Goal: Task Accomplishment & Management: Use online tool/utility

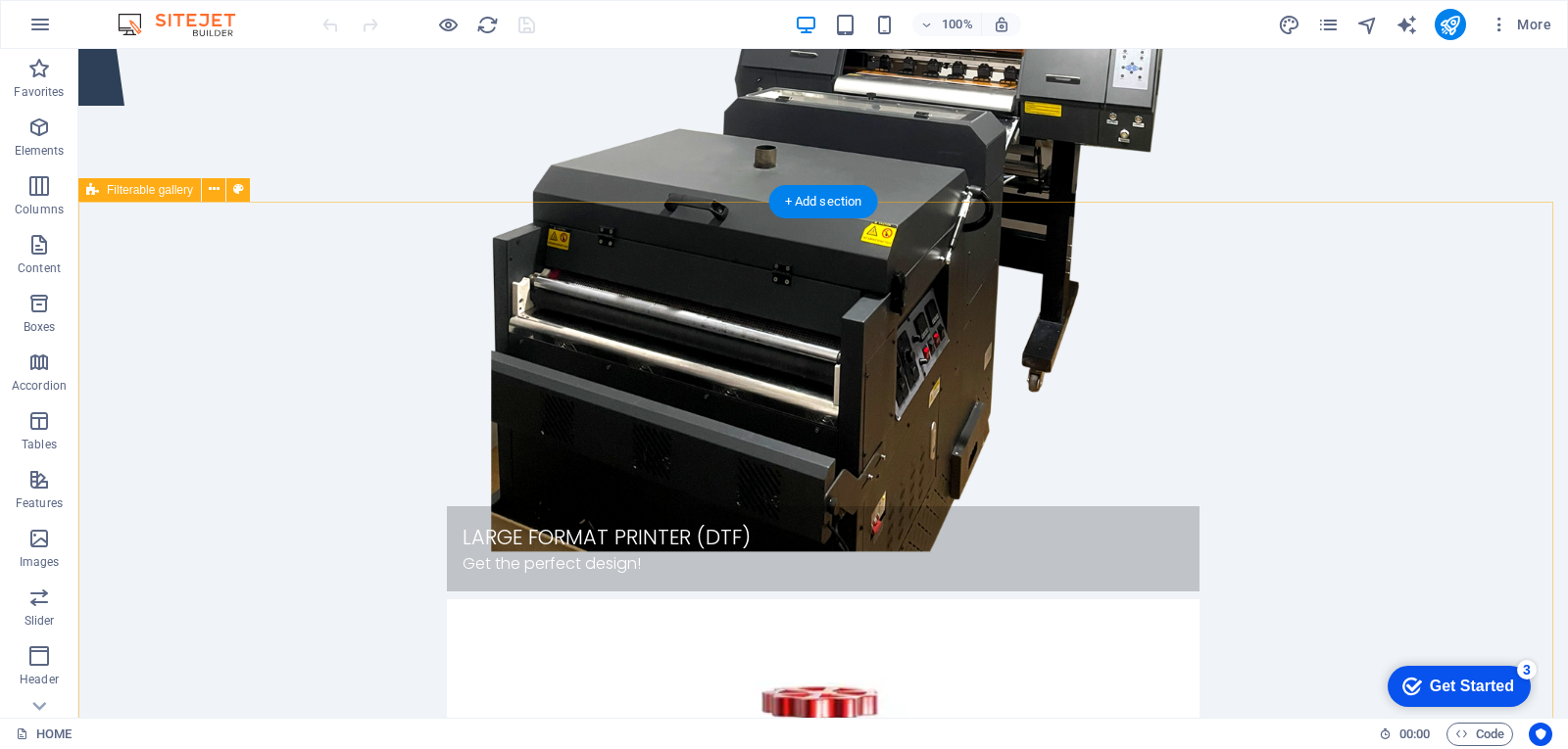
scroll to position [783, 0]
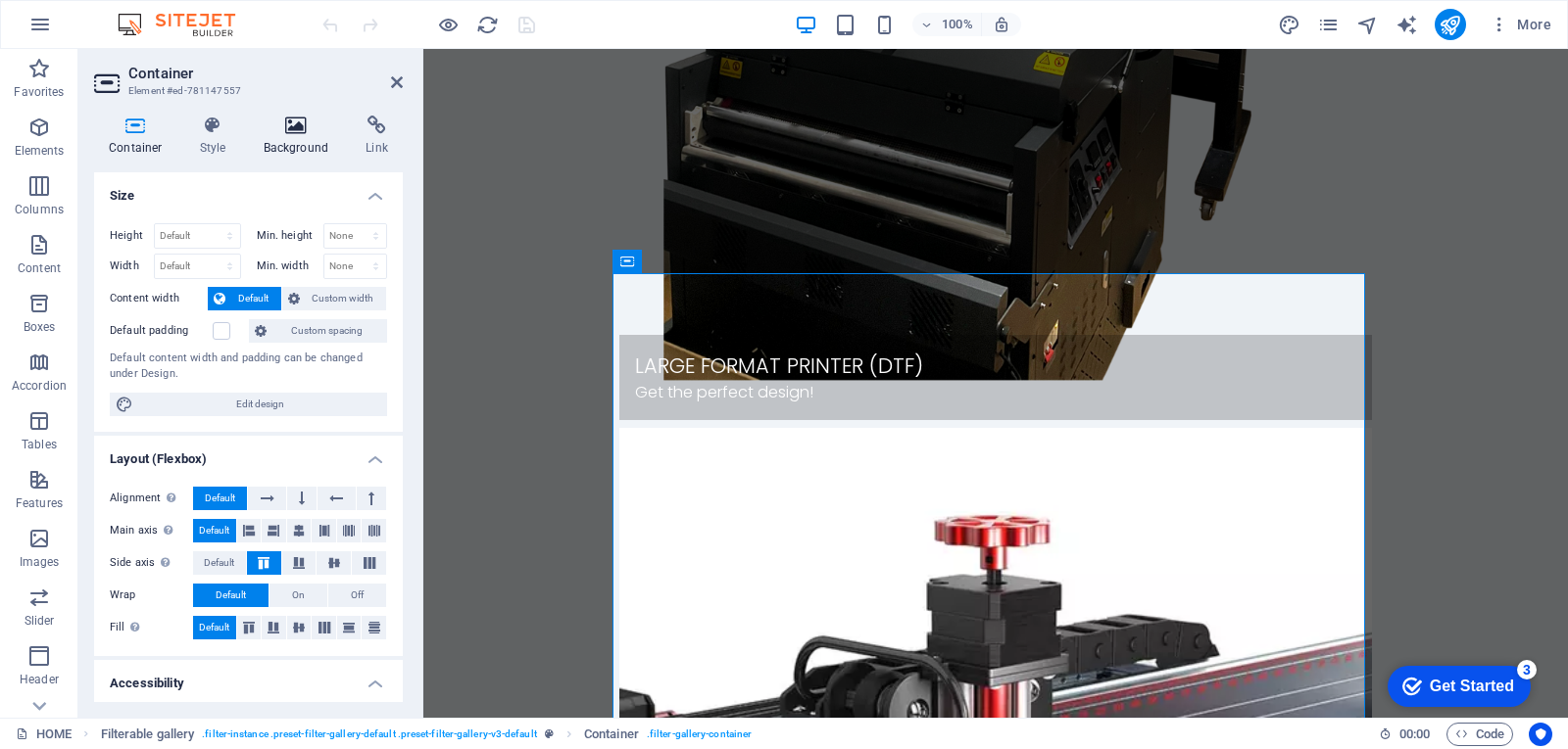
click at [299, 129] on icon at bounding box center [296, 125] width 95 height 20
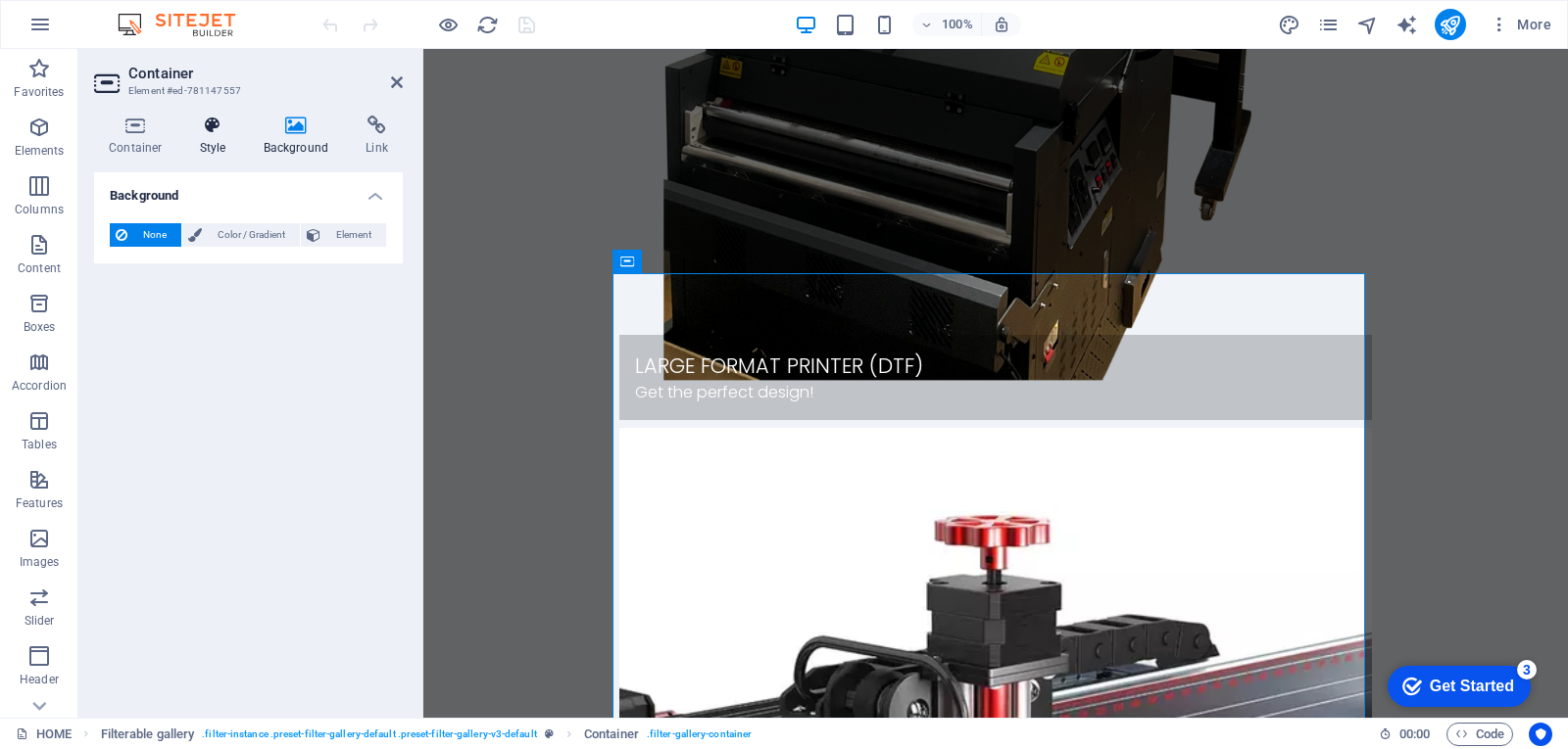
click at [217, 141] on h4 "Style" at bounding box center [217, 136] width 64 height 41
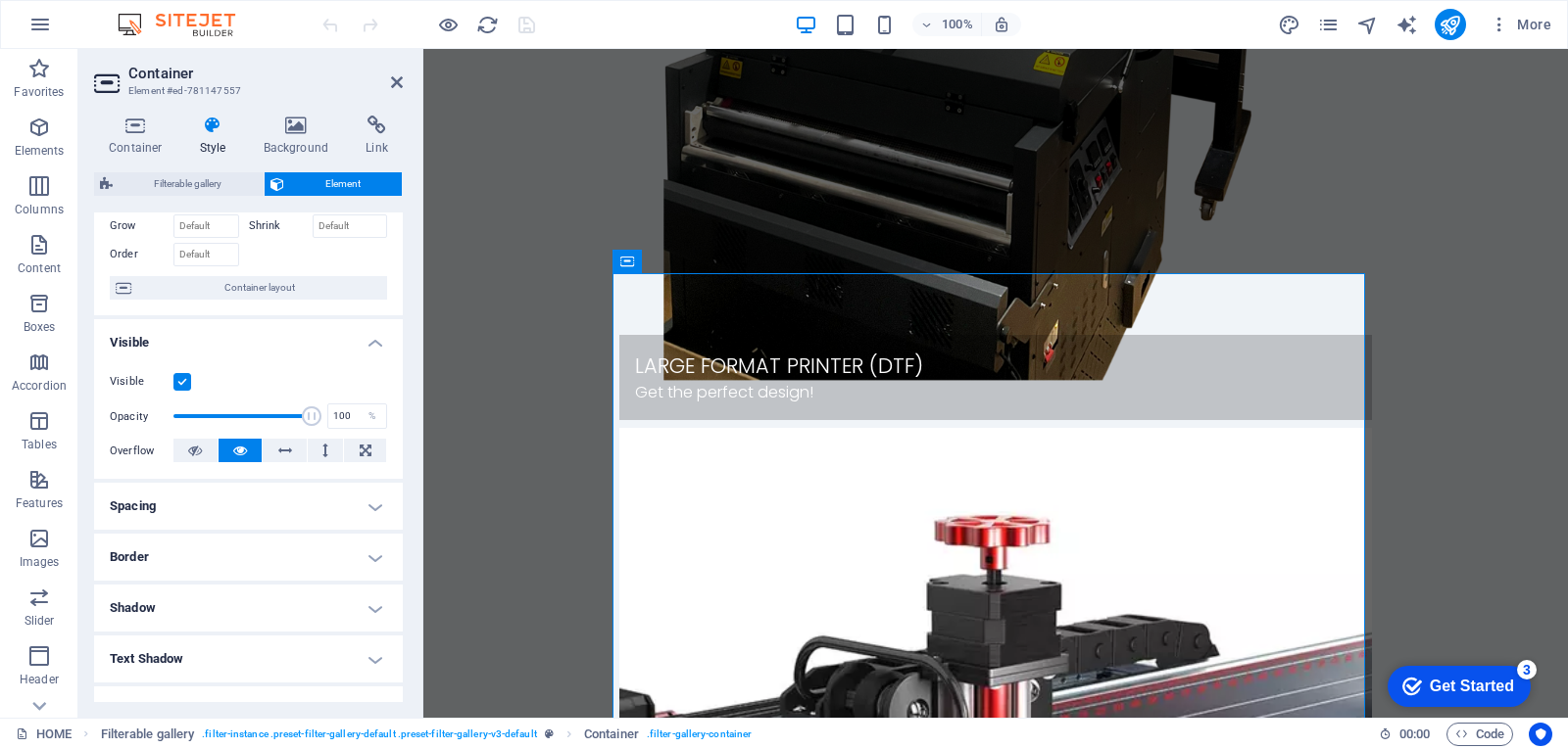
scroll to position [196, 0]
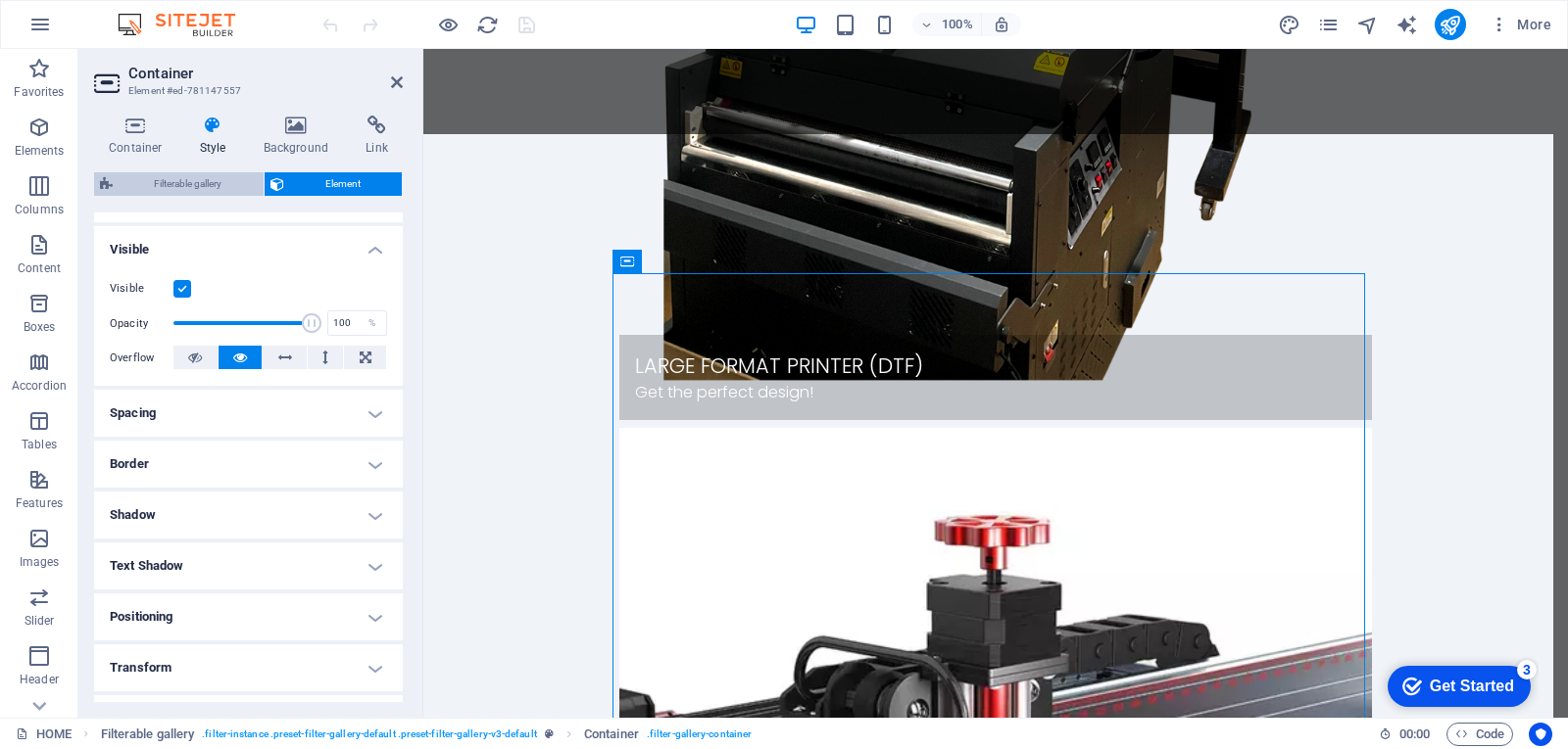
click at [183, 184] on span "Filterable gallery" at bounding box center [187, 184] width 139 height 24
select select "rem"
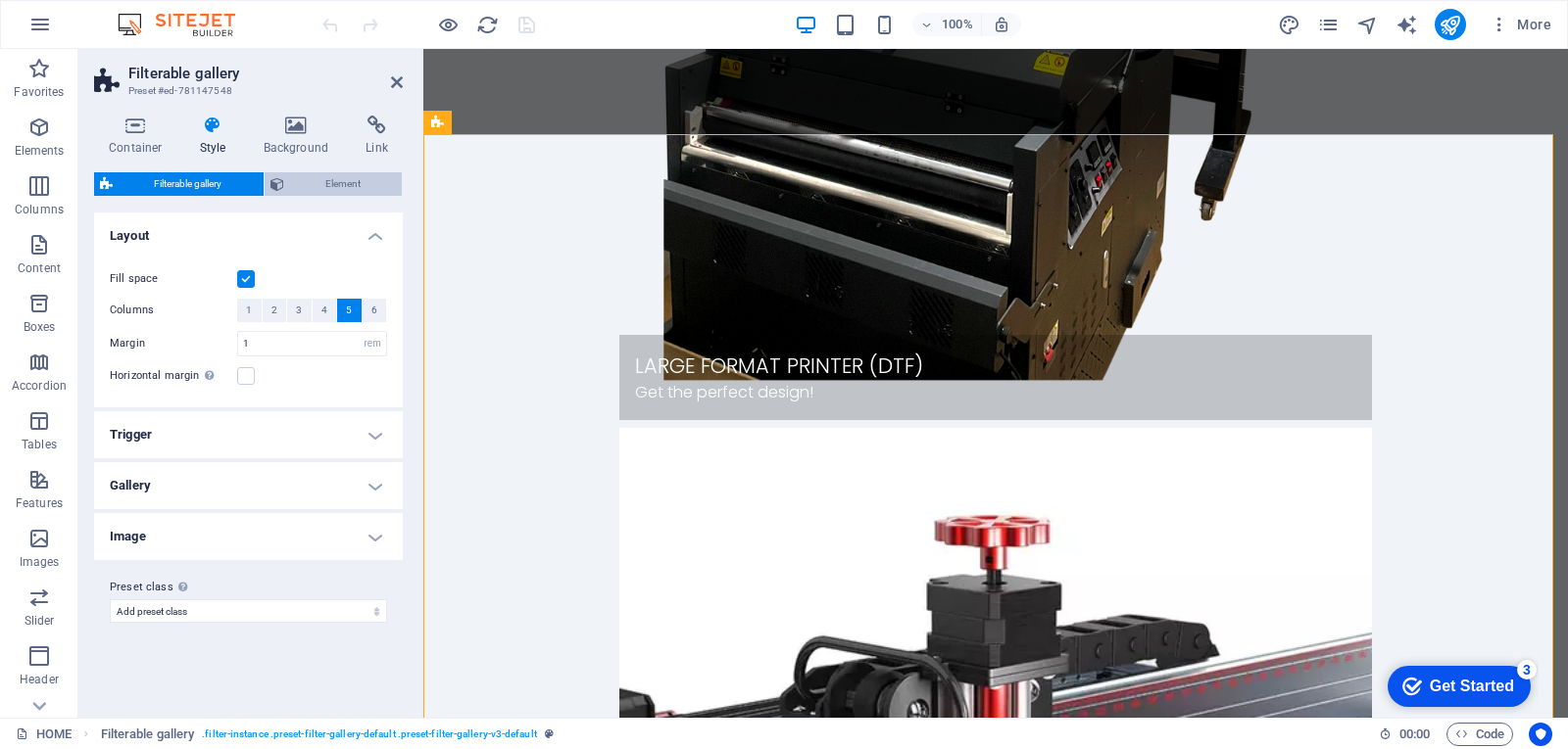
click at [315, 179] on span "Element" at bounding box center [343, 184] width 107 height 24
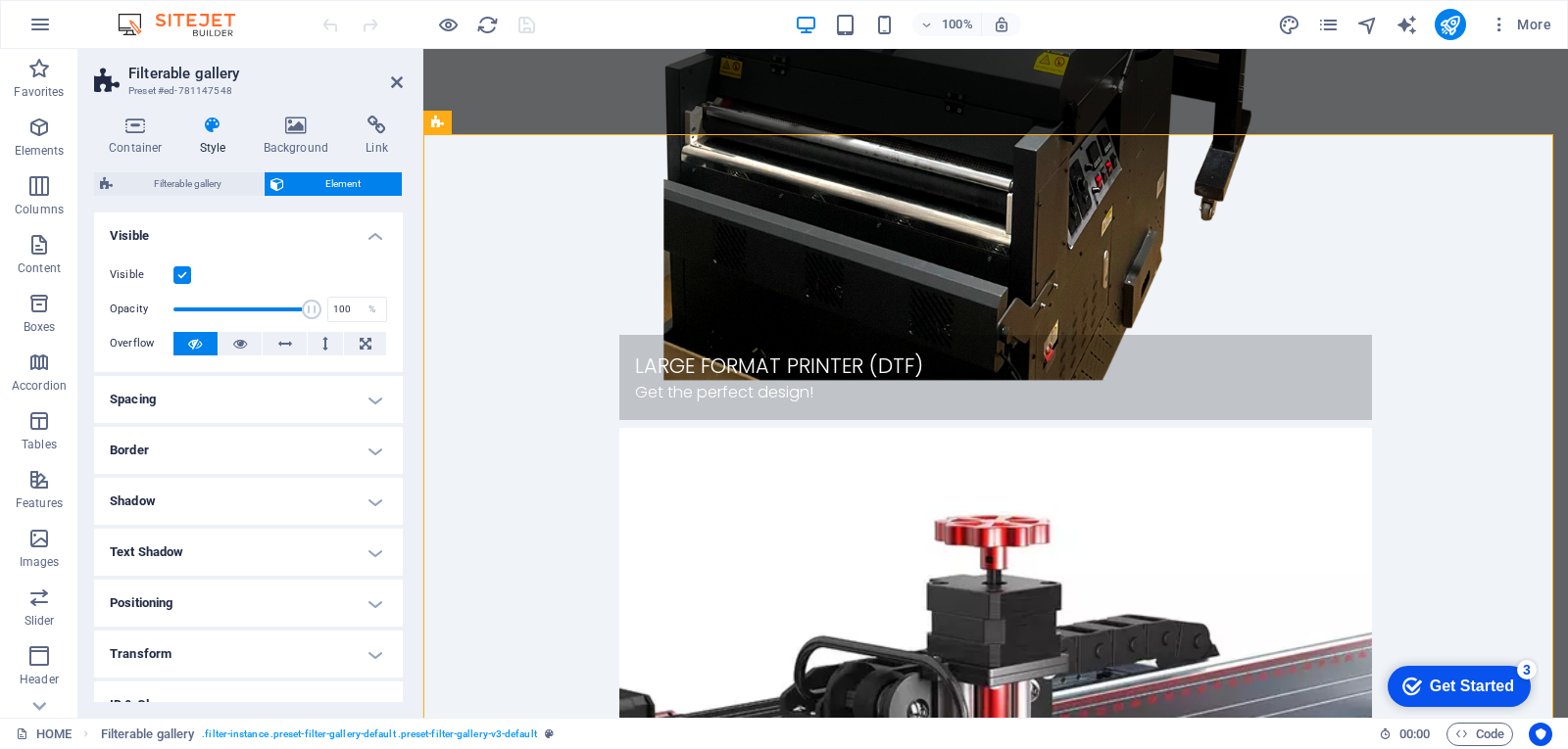
scroll to position [128, 0]
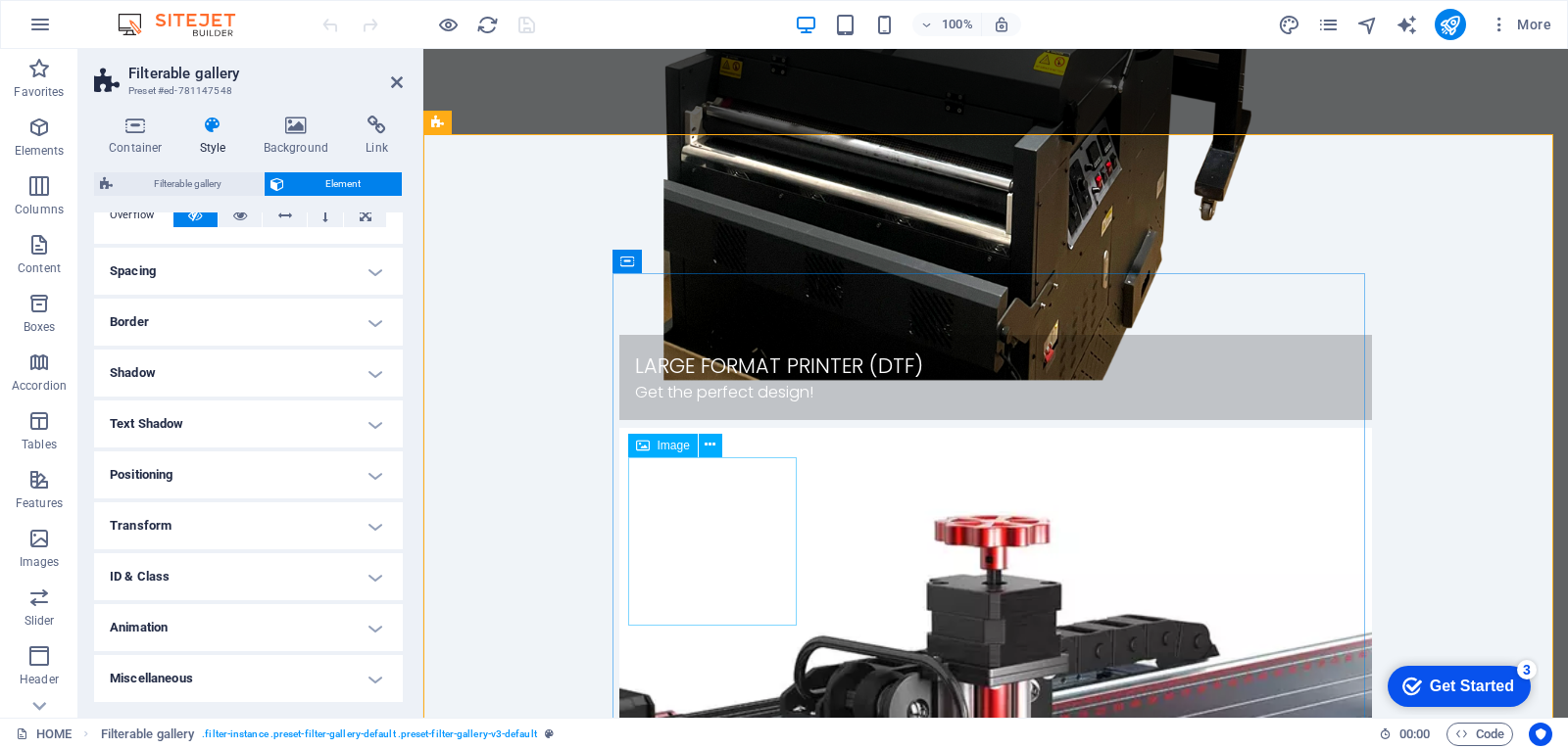
drag, startPoint x: 731, startPoint y: 525, endPoint x: 1076, endPoint y: 523, distance: 345.0
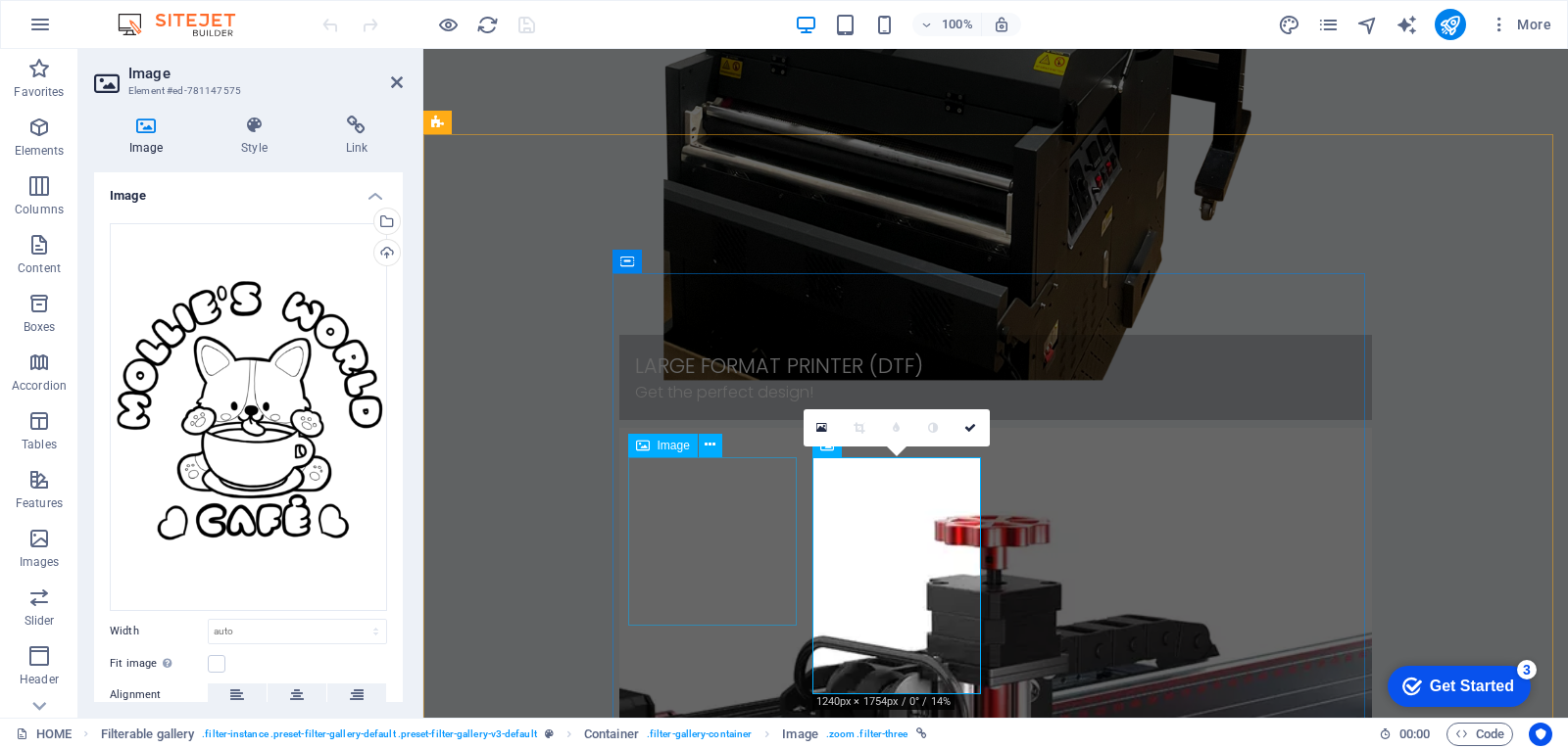
select select "%"
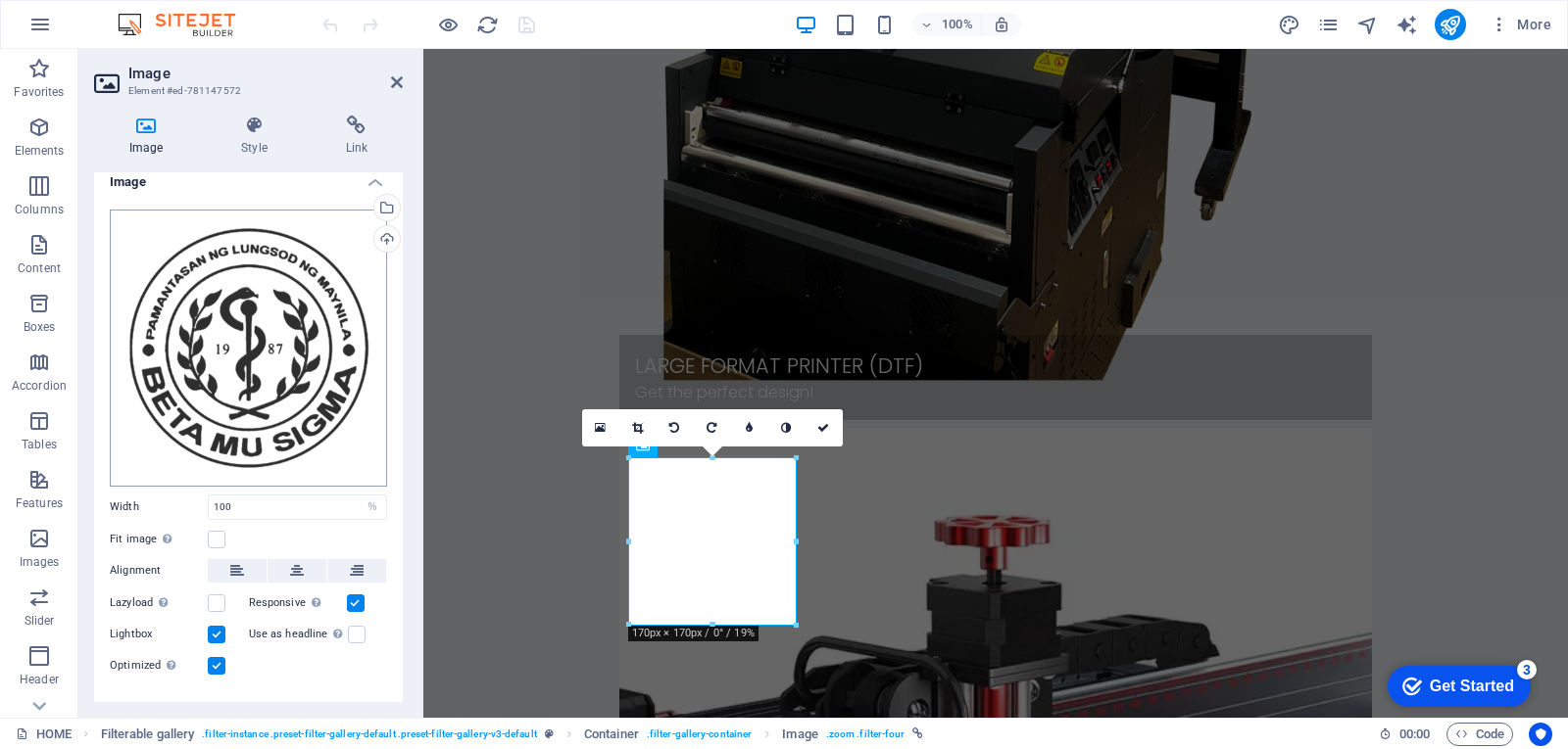
scroll to position [0, 0]
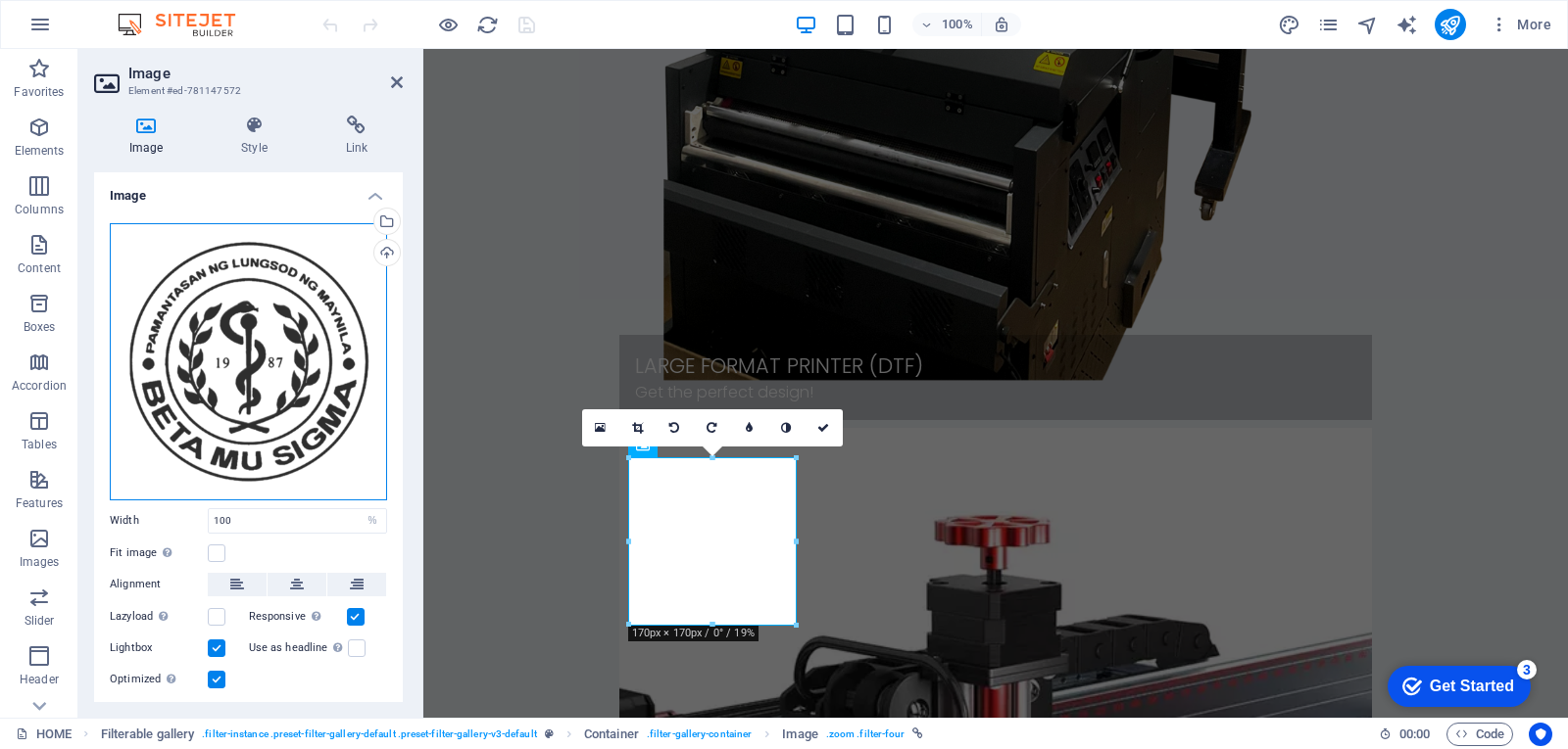
click at [279, 329] on div "Drag files here, click to choose files or select files from Files or our free s…" at bounding box center [248, 362] width 277 height 277
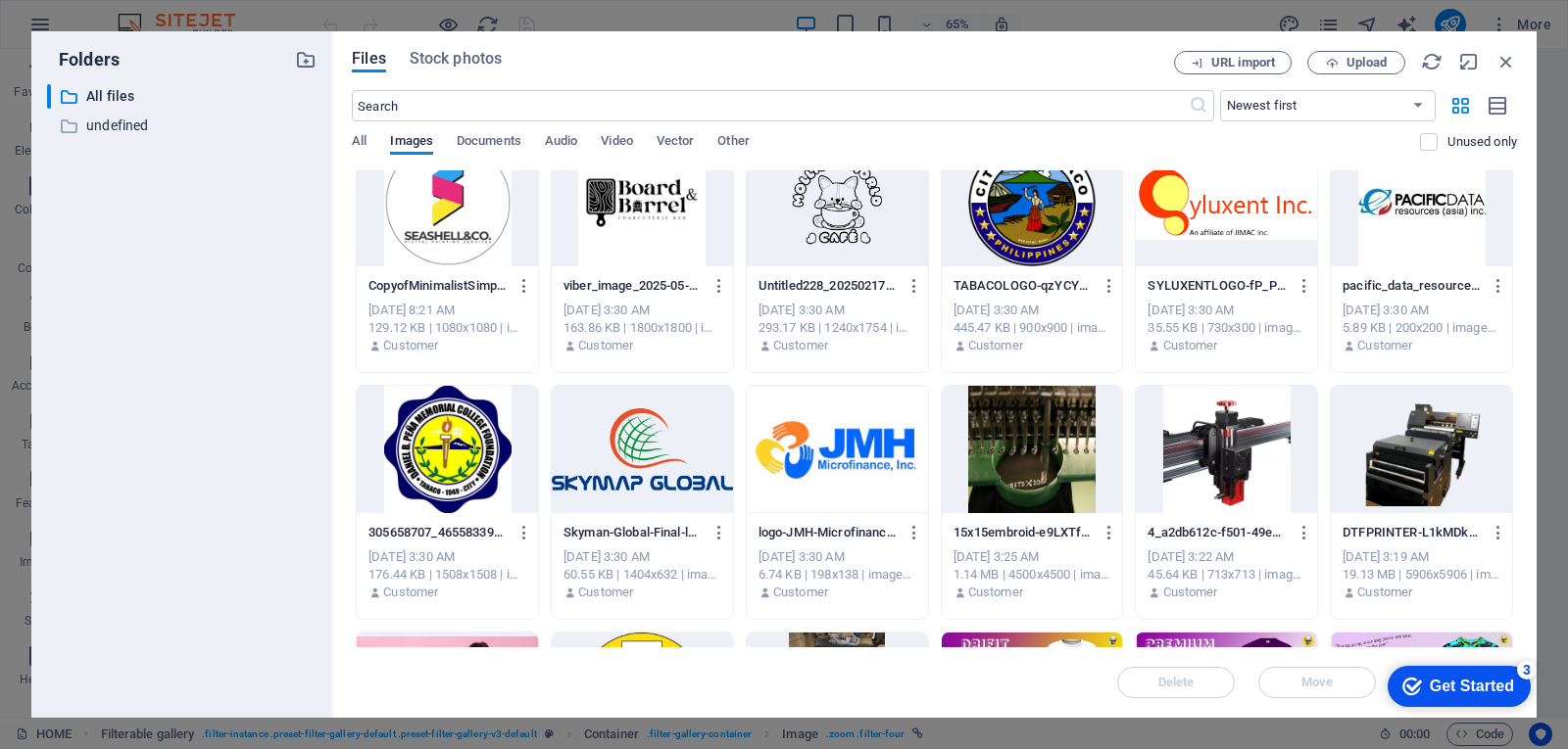
scroll to position [294, 0]
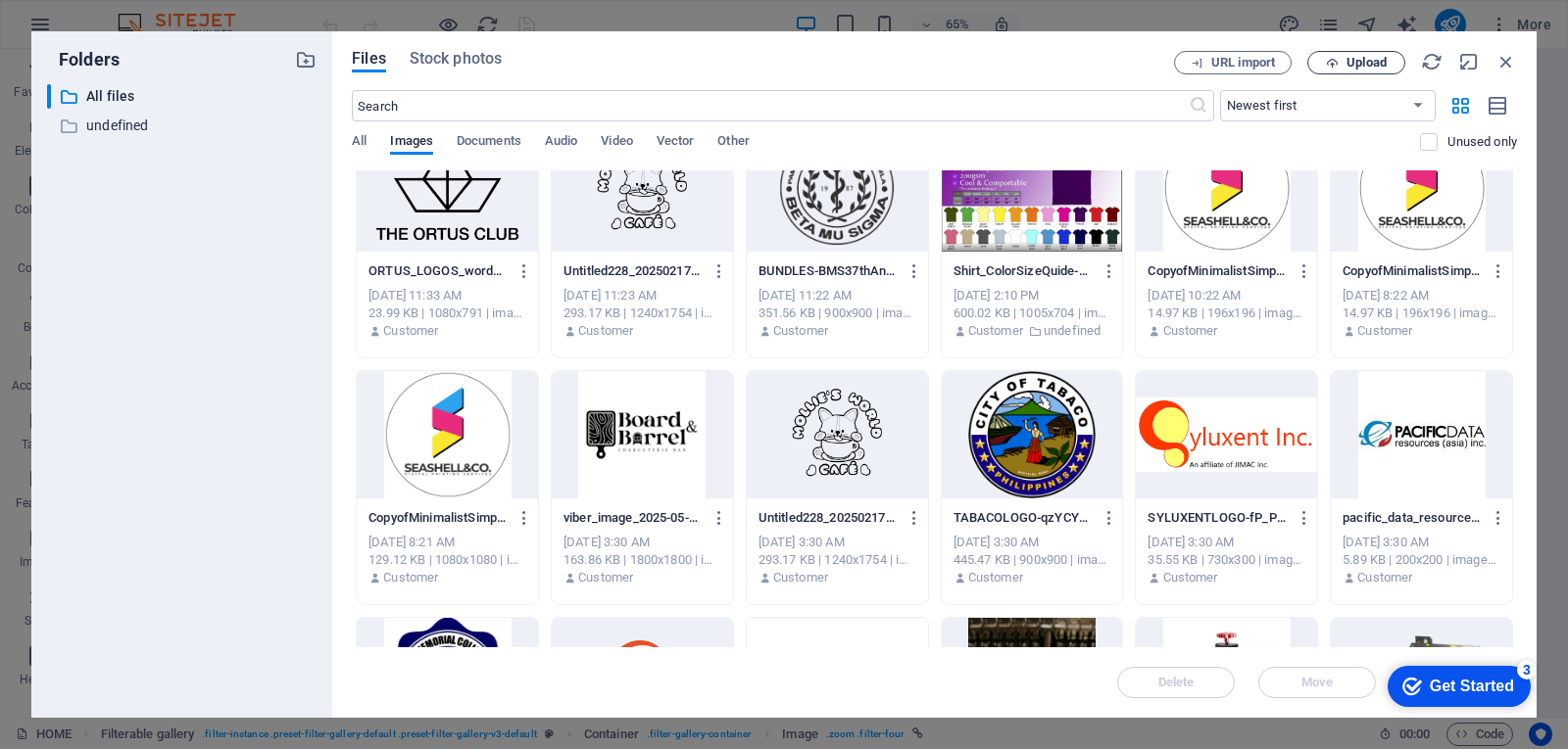
click at [1347, 69] on span "Upload" at bounding box center [1366, 63] width 40 height 12
click at [1507, 66] on icon "button" at bounding box center [1506, 62] width 22 height 22
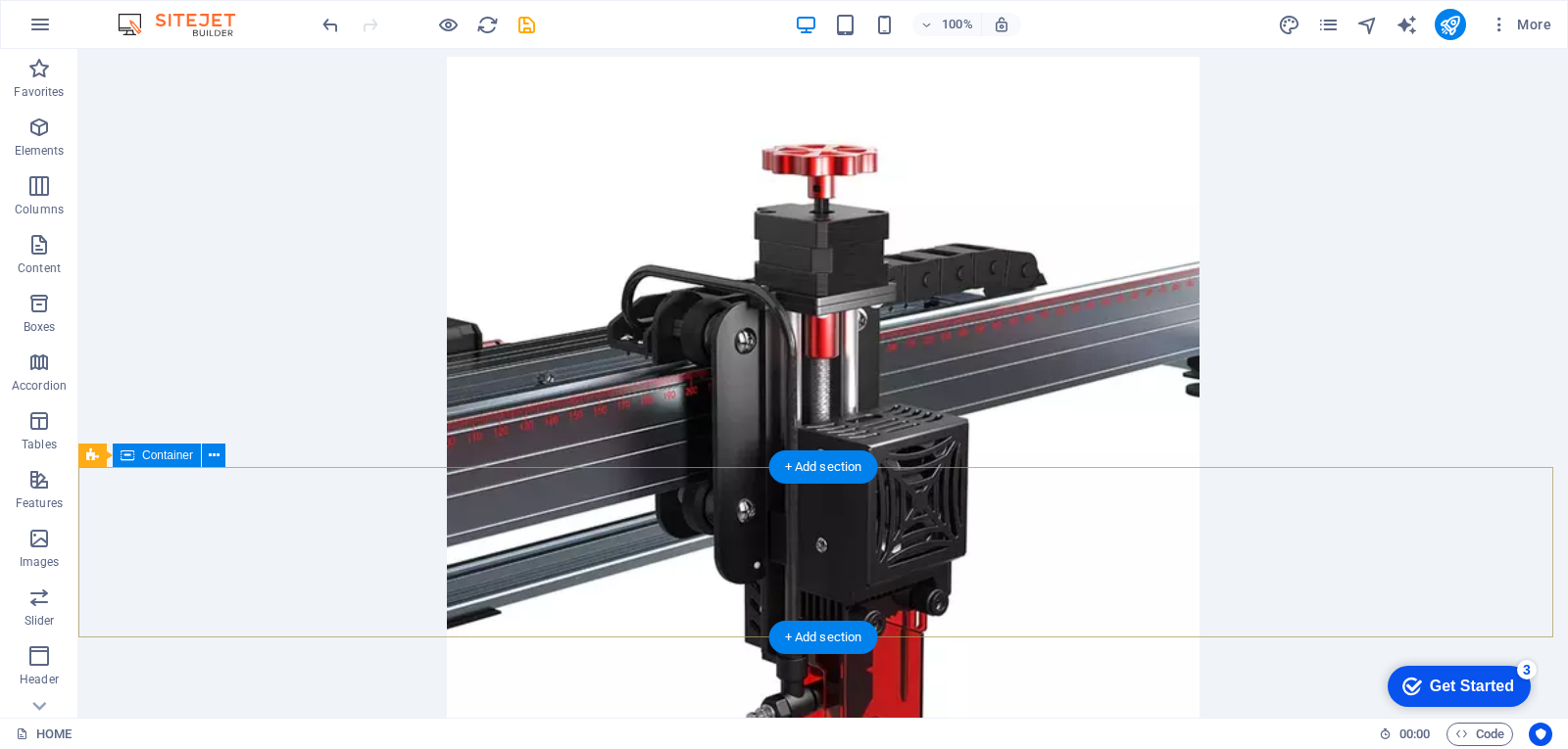
scroll to position [881, 0]
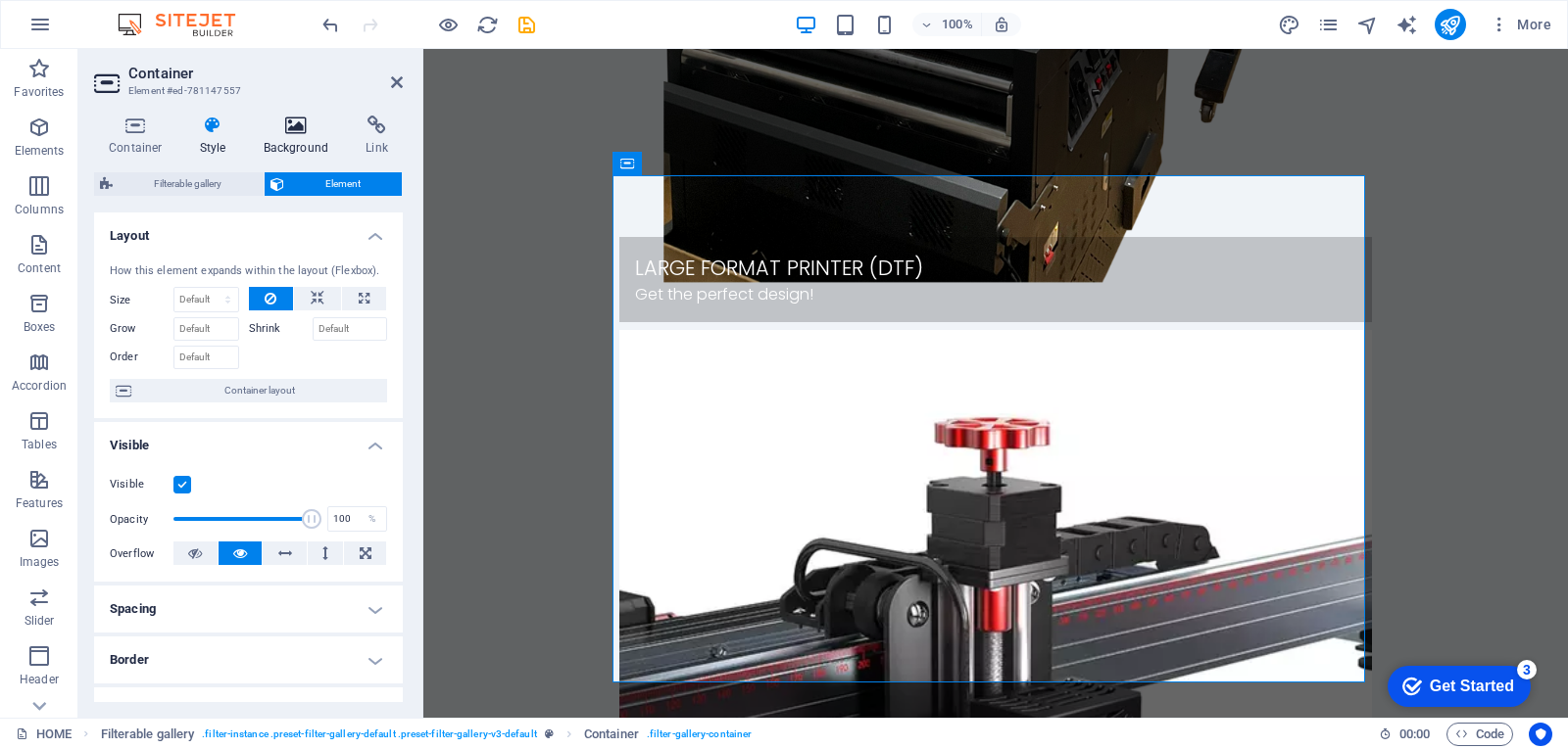
click at [286, 146] on h4 "Background" at bounding box center [300, 136] width 103 height 41
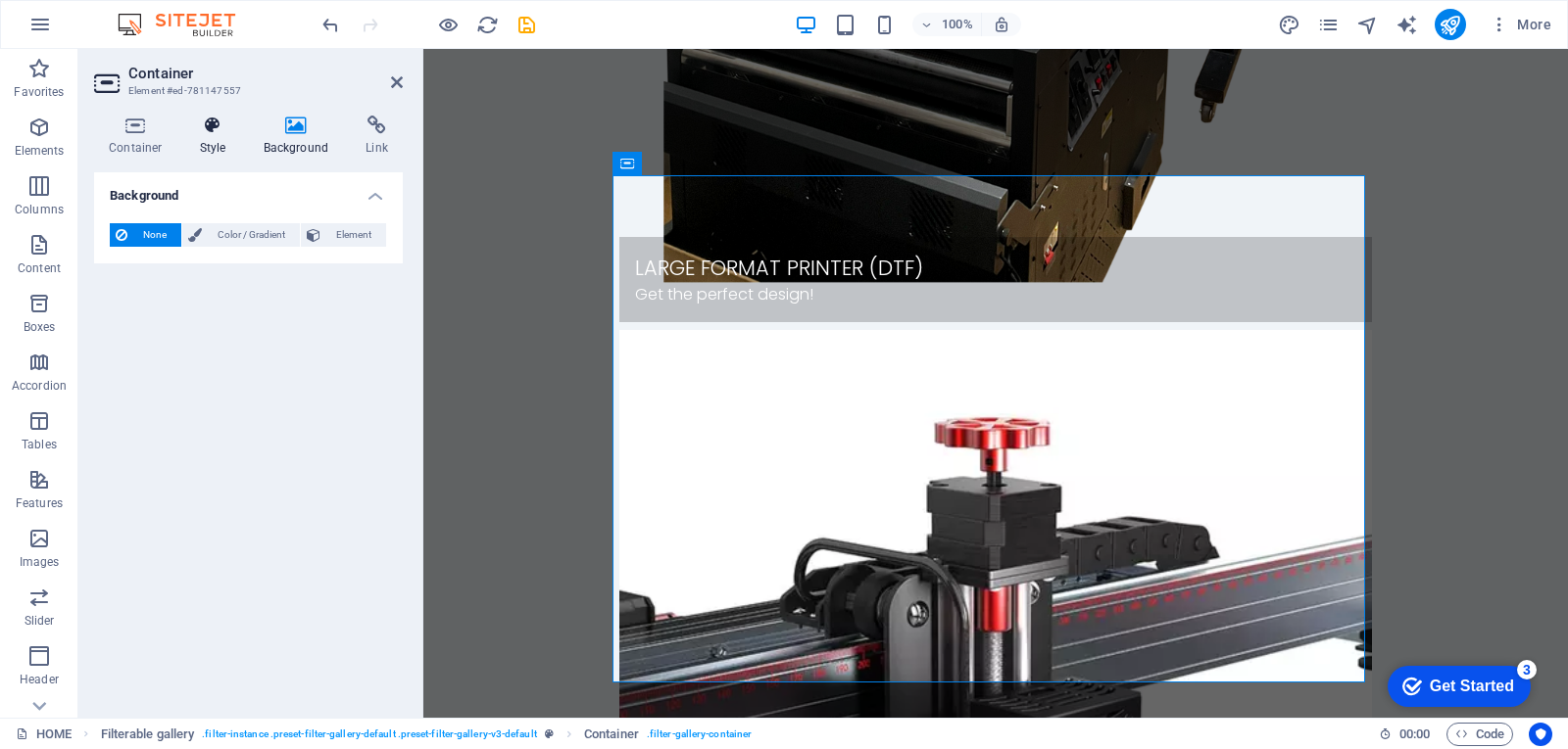
click at [221, 131] on icon at bounding box center [213, 125] width 56 height 20
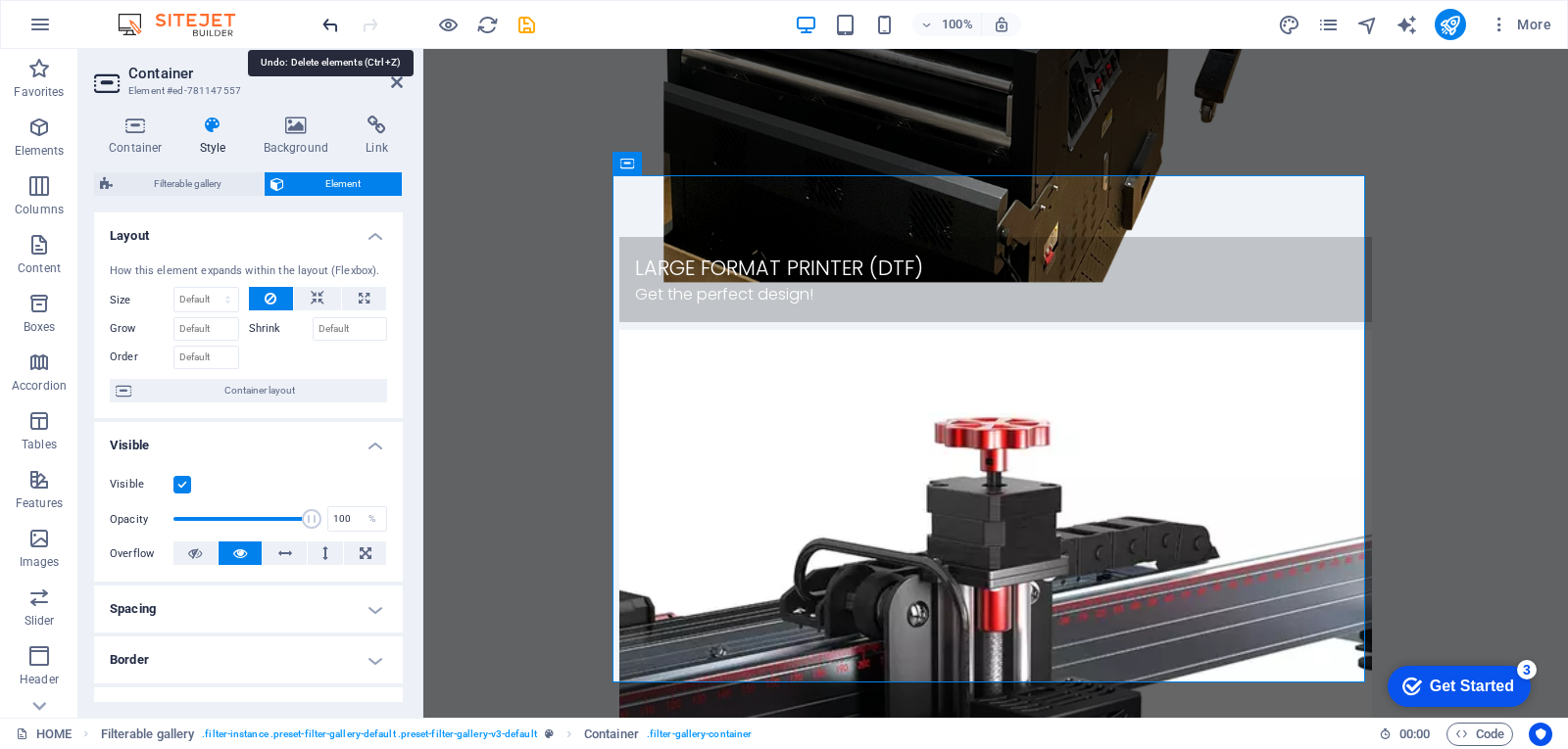
click at [328, 21] on icon "undo" at bounding box center [330, 25] width 23 height 23
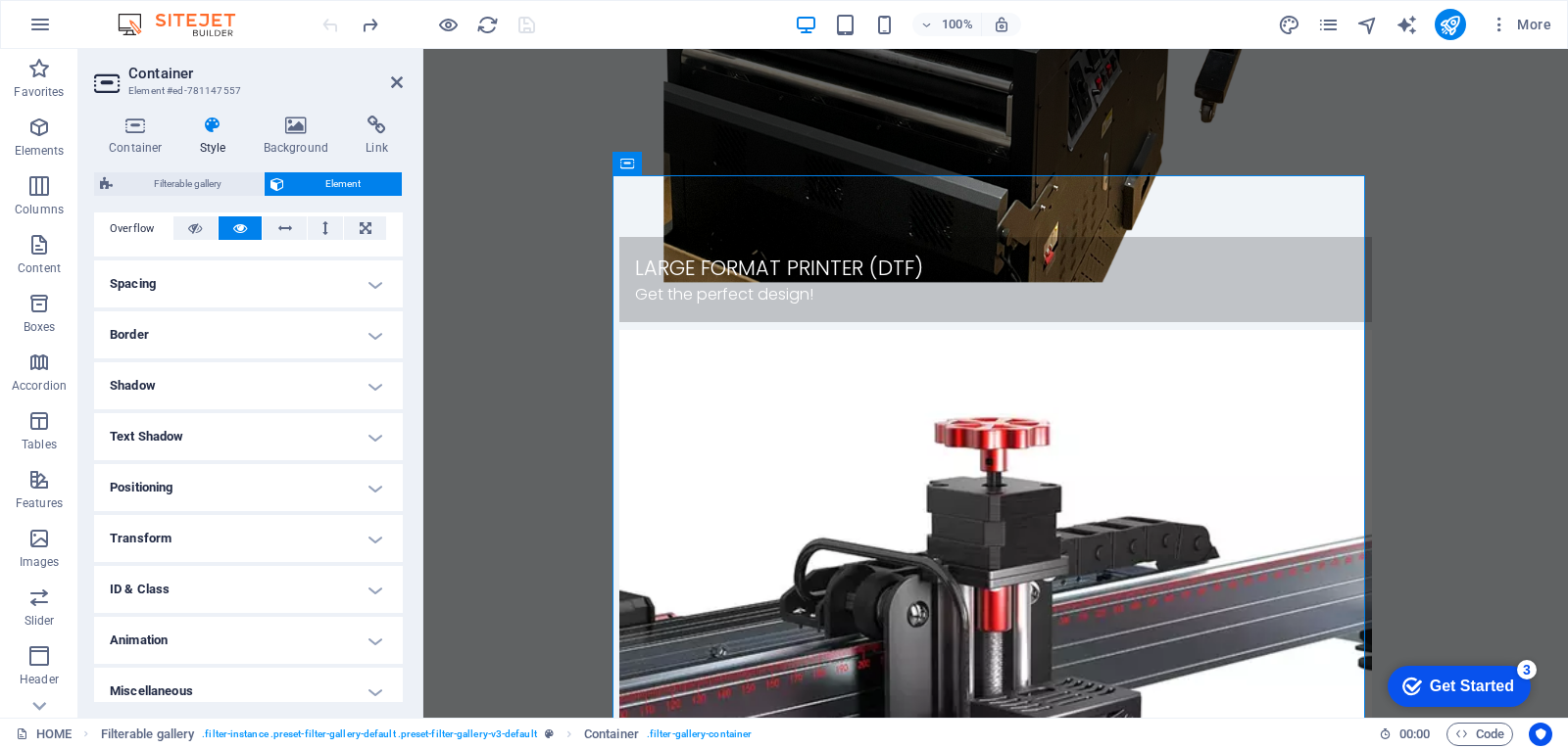
scroll to position [338, 0]
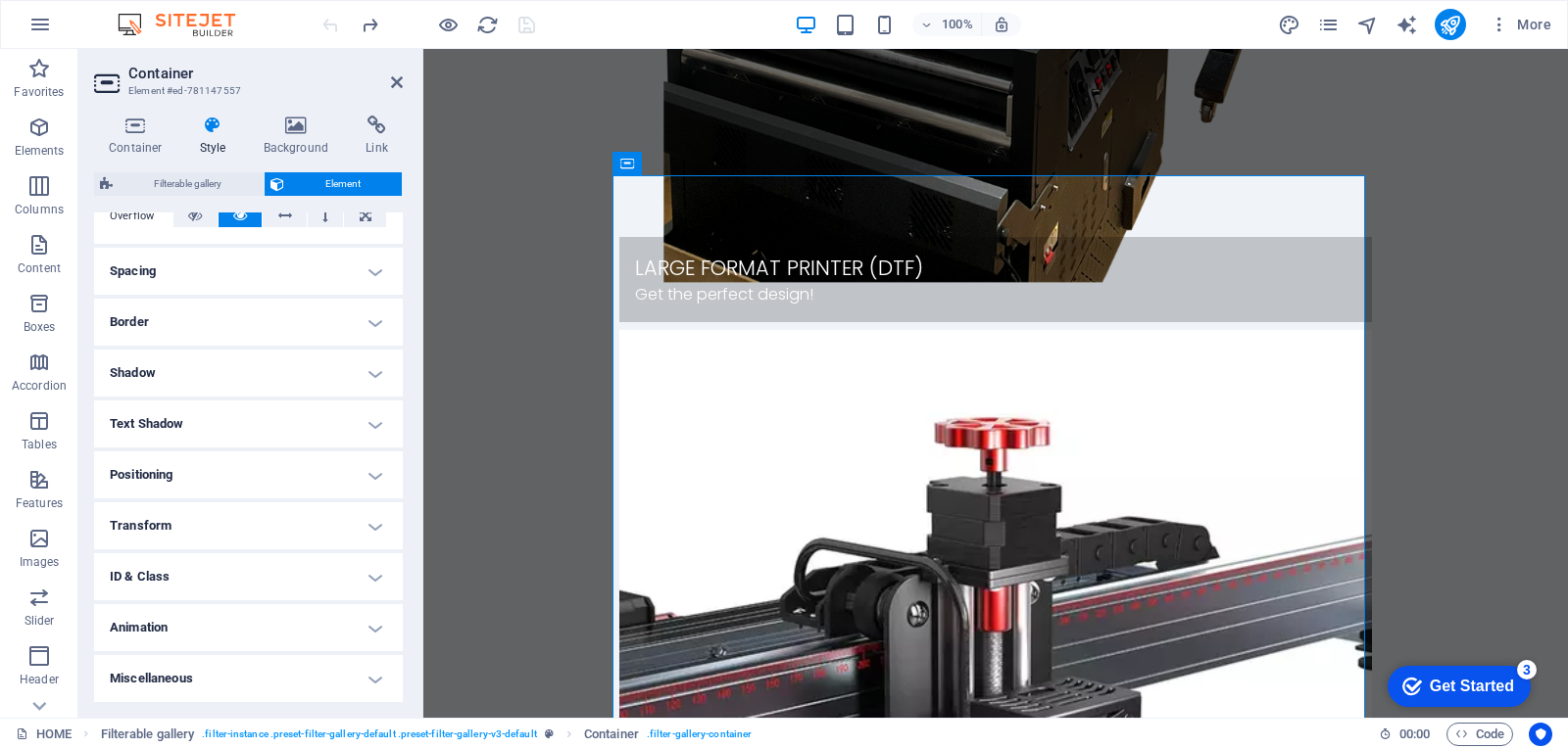
click at [343, 624] on h4 "Animation" at bounding box center [248, 628] width 309 height 47
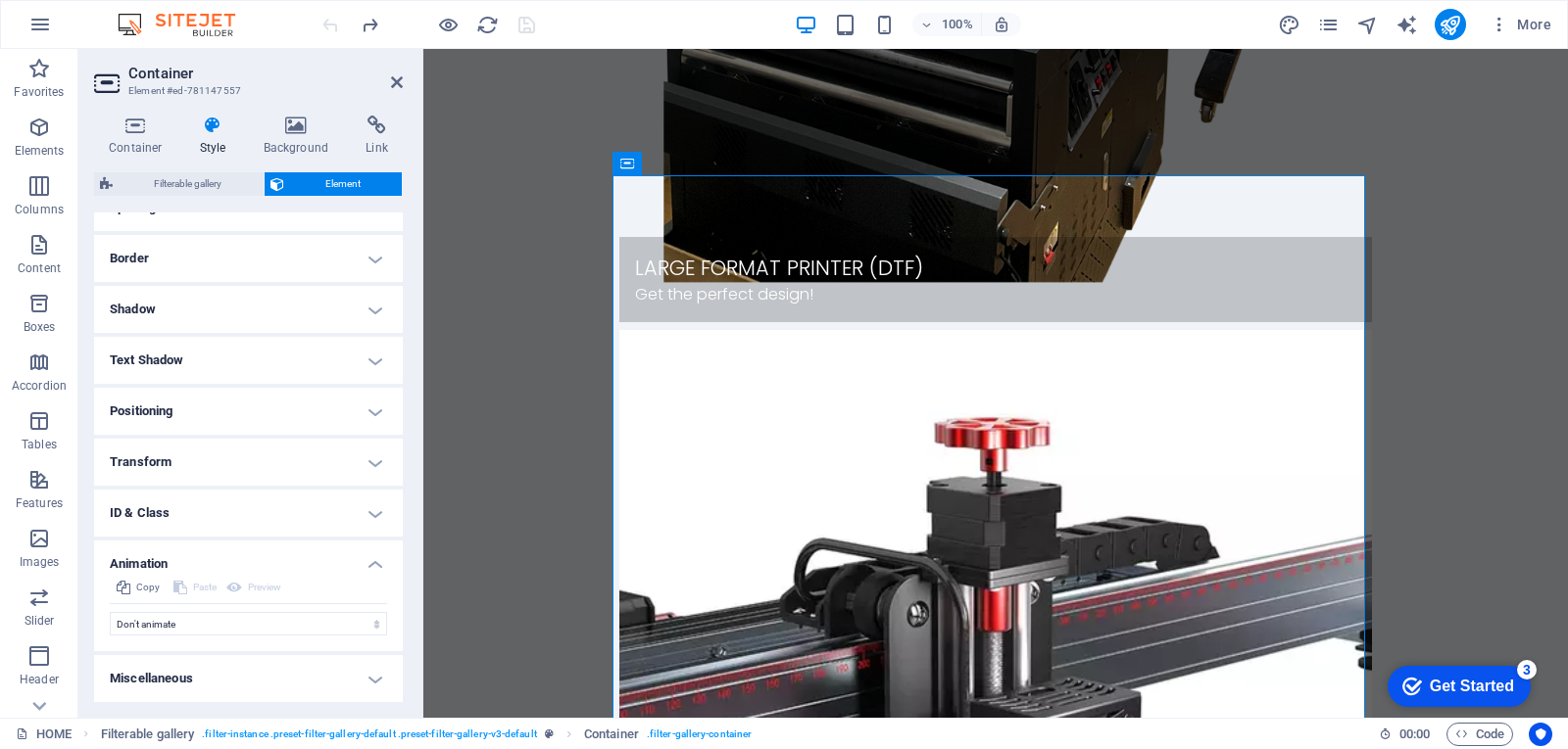
click at [371, 579] on div "Copy Paste Preview" at bounding box center [248, 589] width 277 height 29
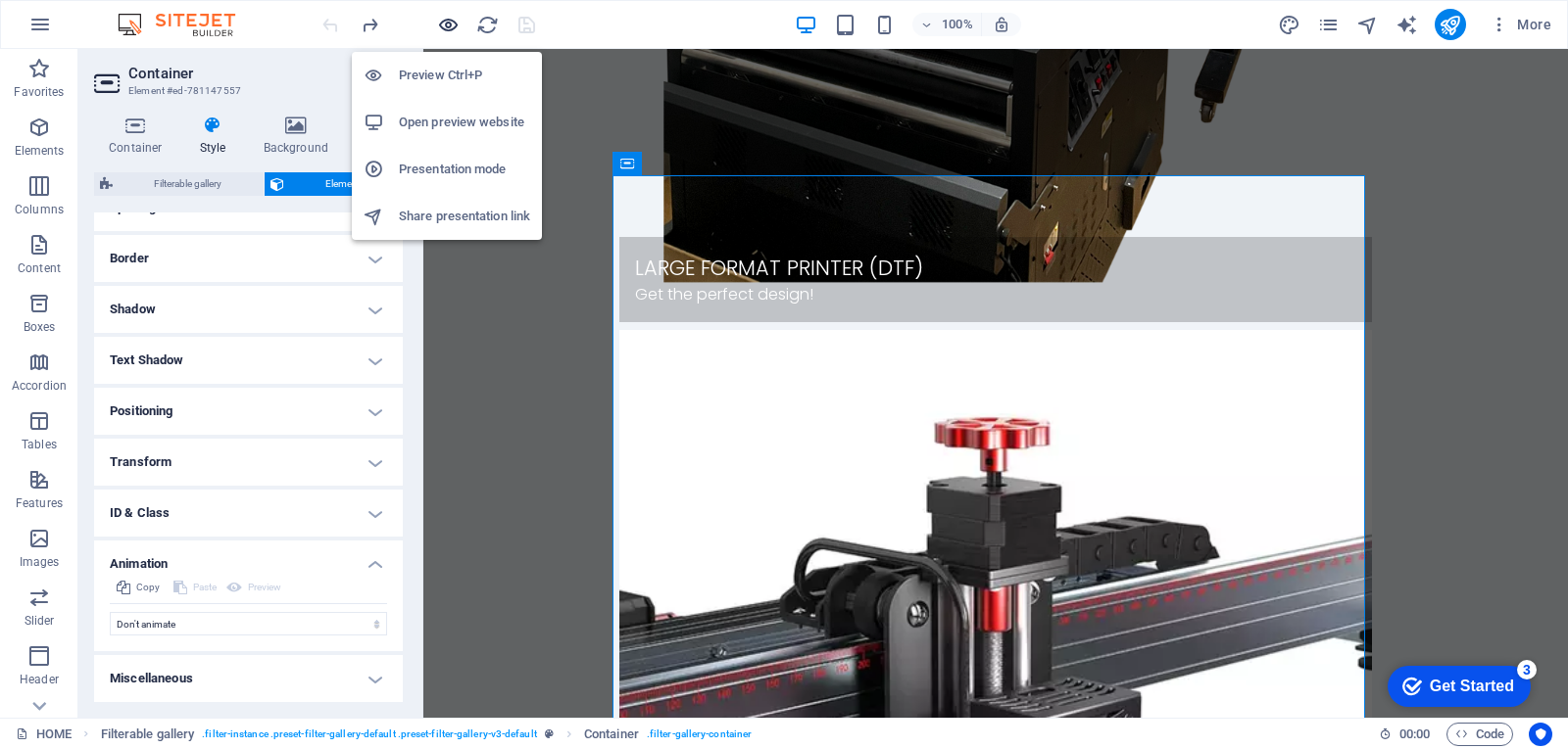
click at [449, 28] on icon "button" at bounding box center [448, 25] width 23 height 23
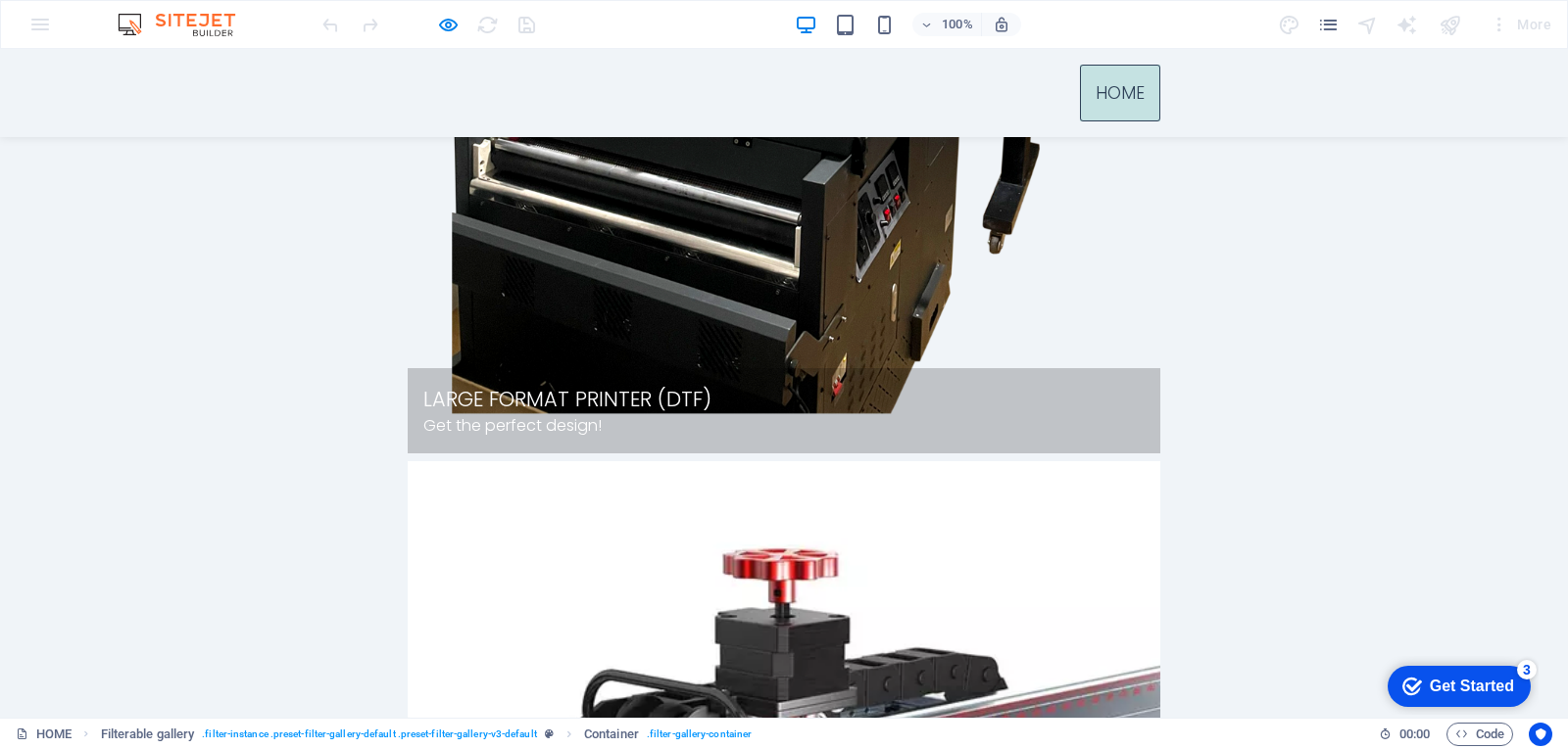
scroll to position [252, 0]
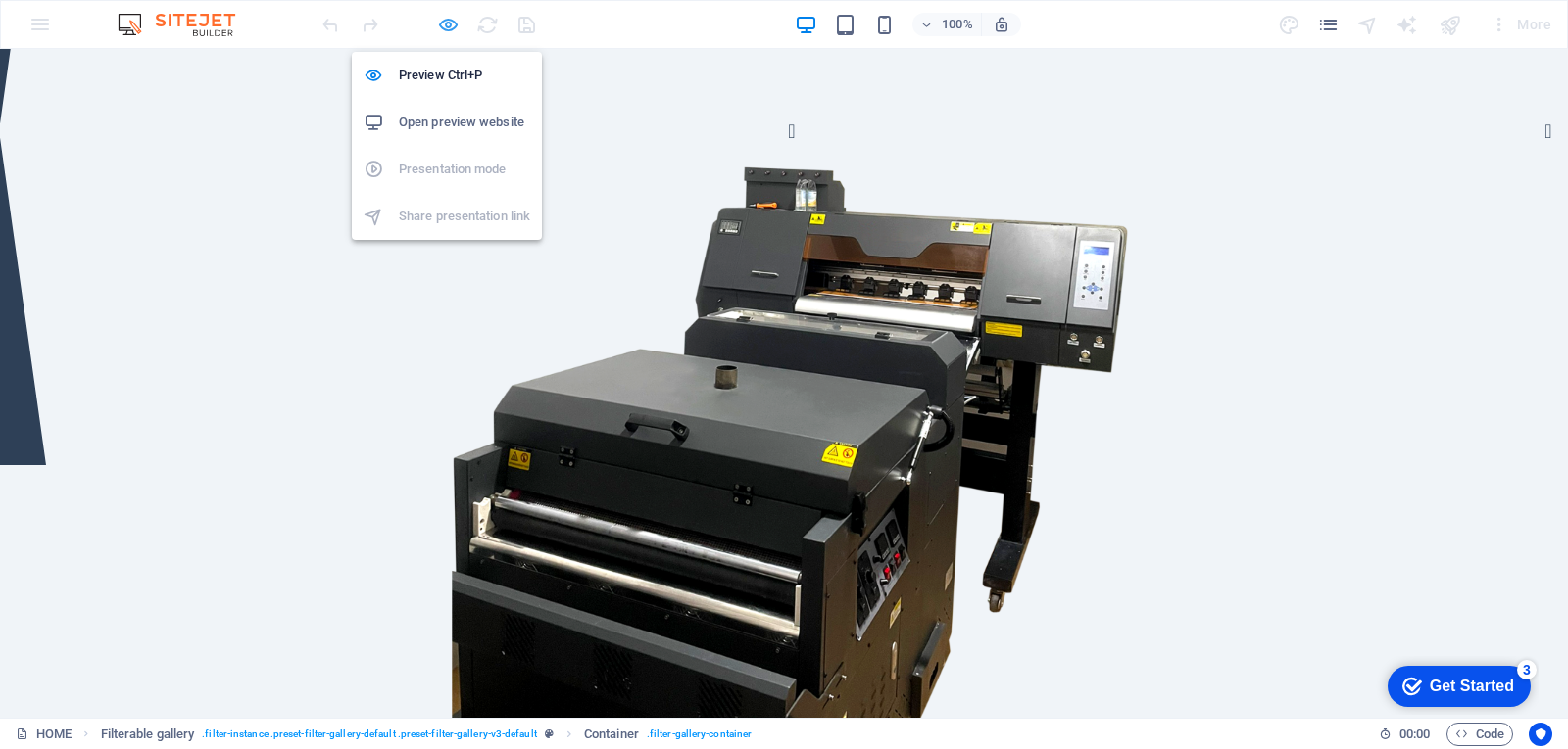
click at [448, 29] on icon "button" at bounding box center [448, 25] width 23 height 23
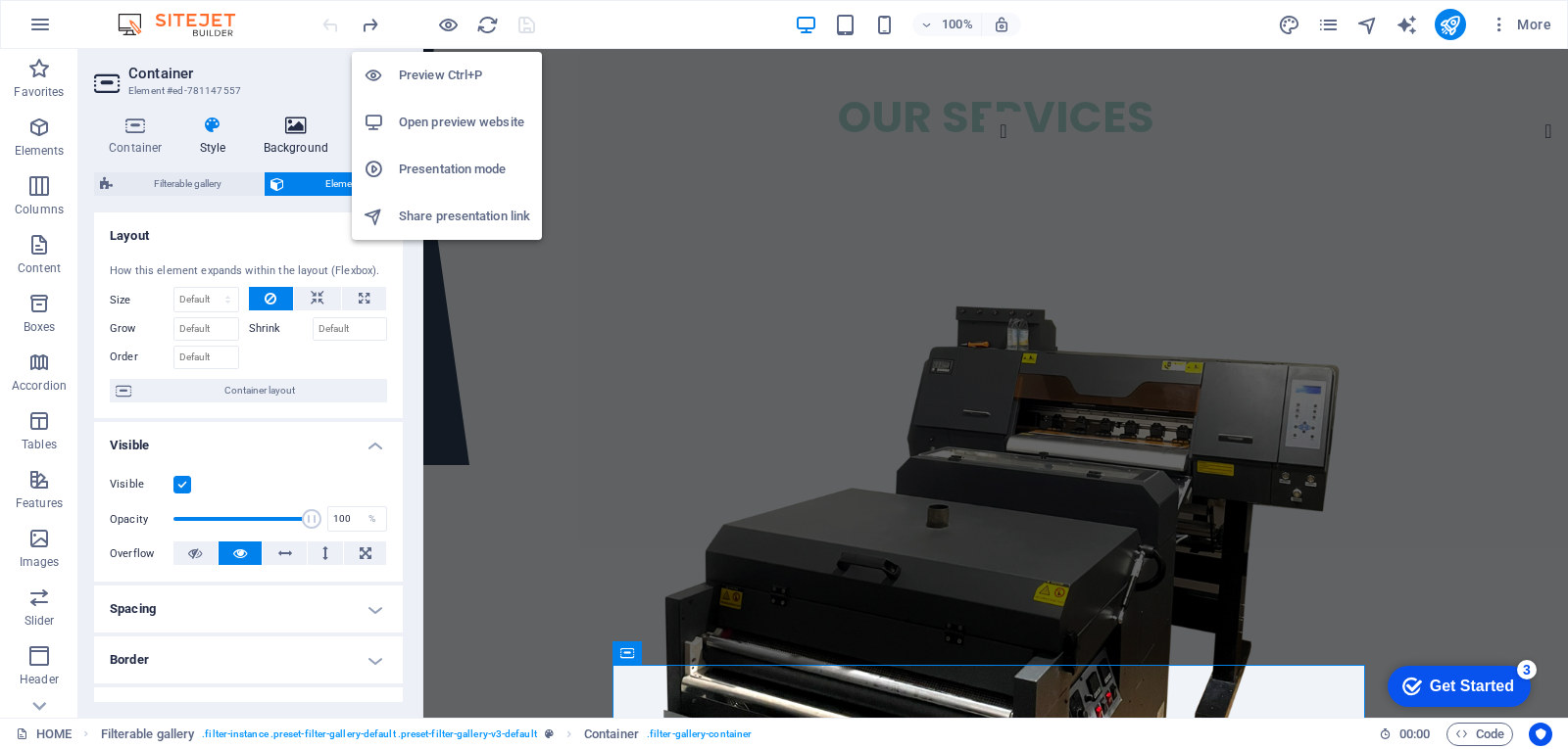
scroll to position [391, 0]
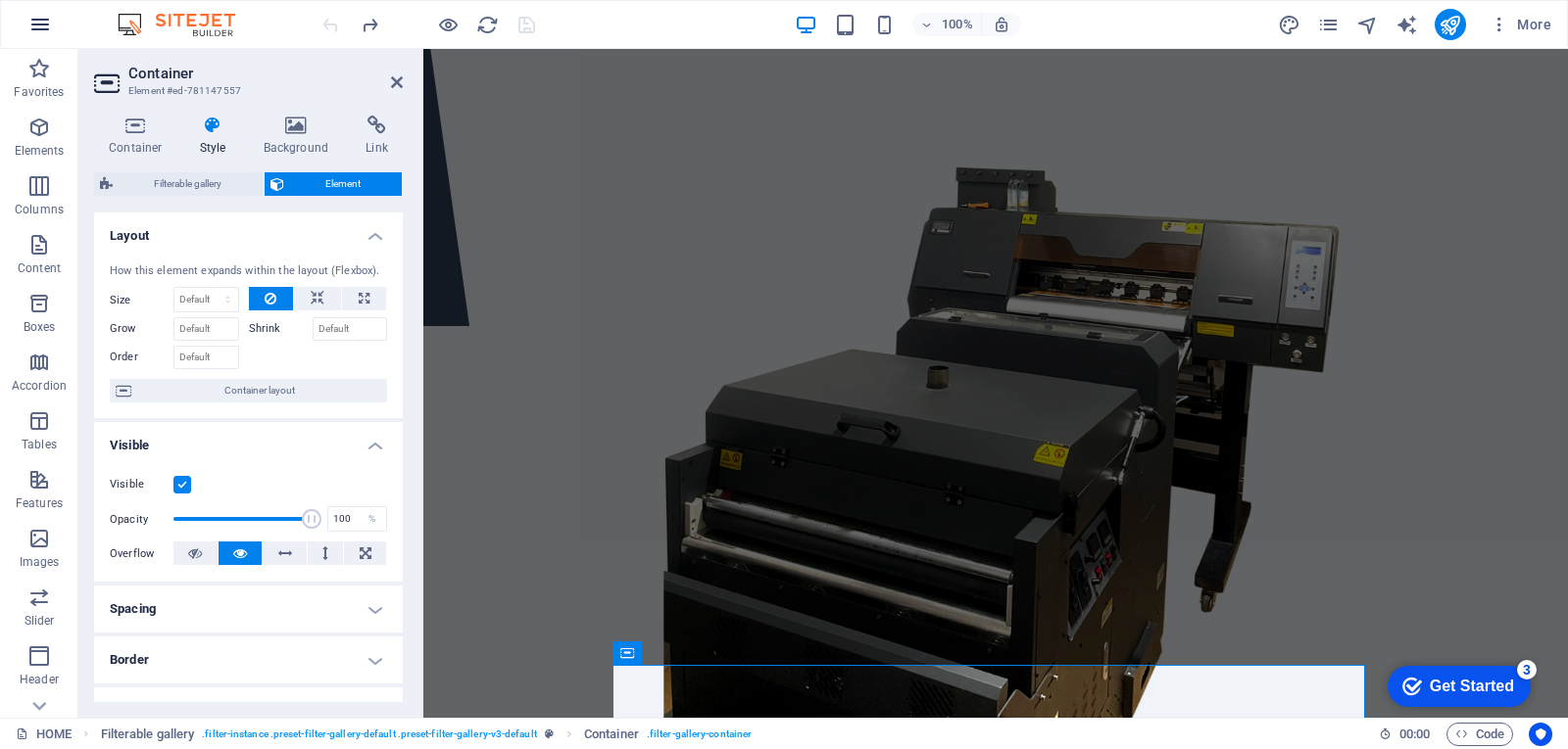
click at [28, 19] on button "button" at bounding box center [40, 25] width 47 height 47
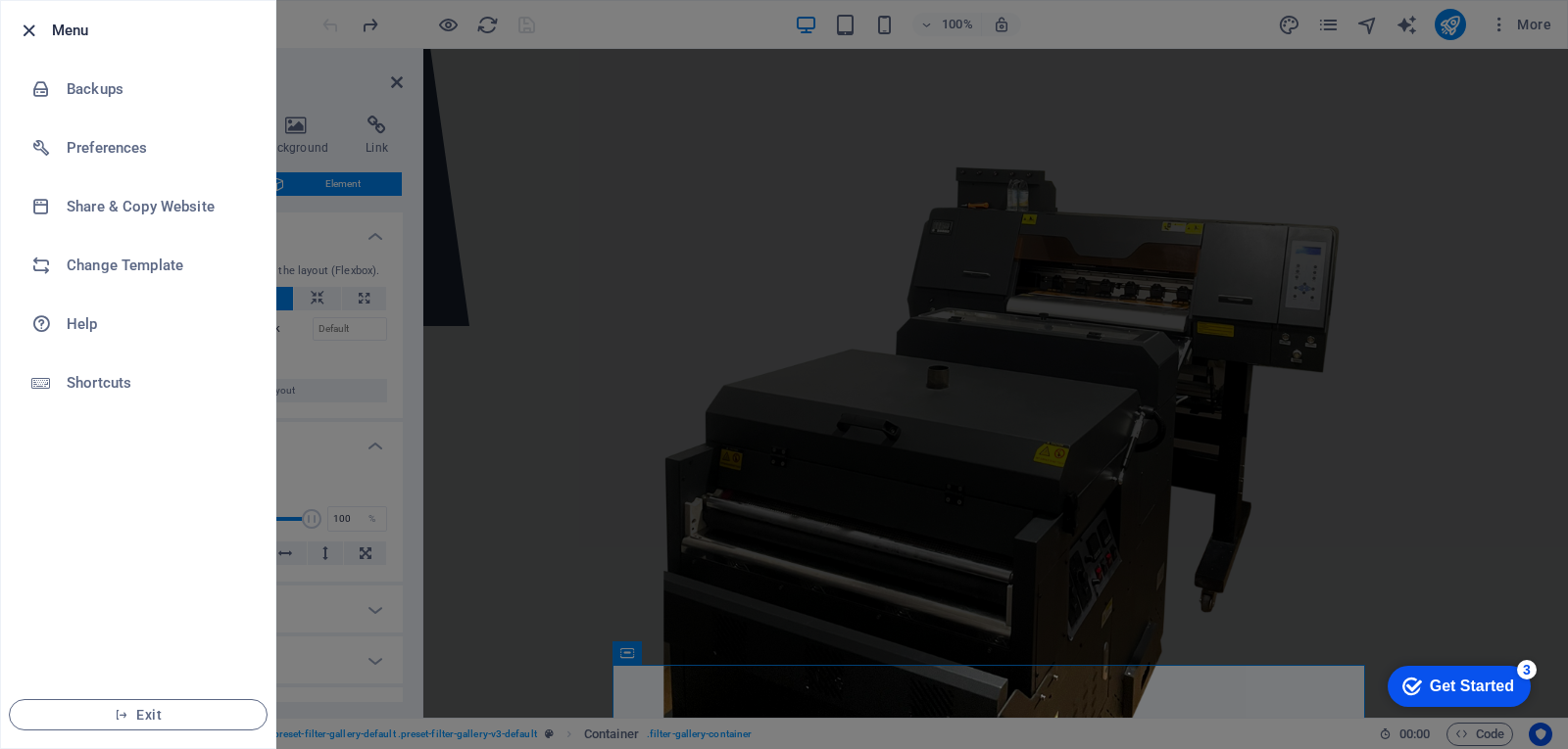
click at [29, 20] on icon "button" at bounding box center [29, 31] width 23 height 23
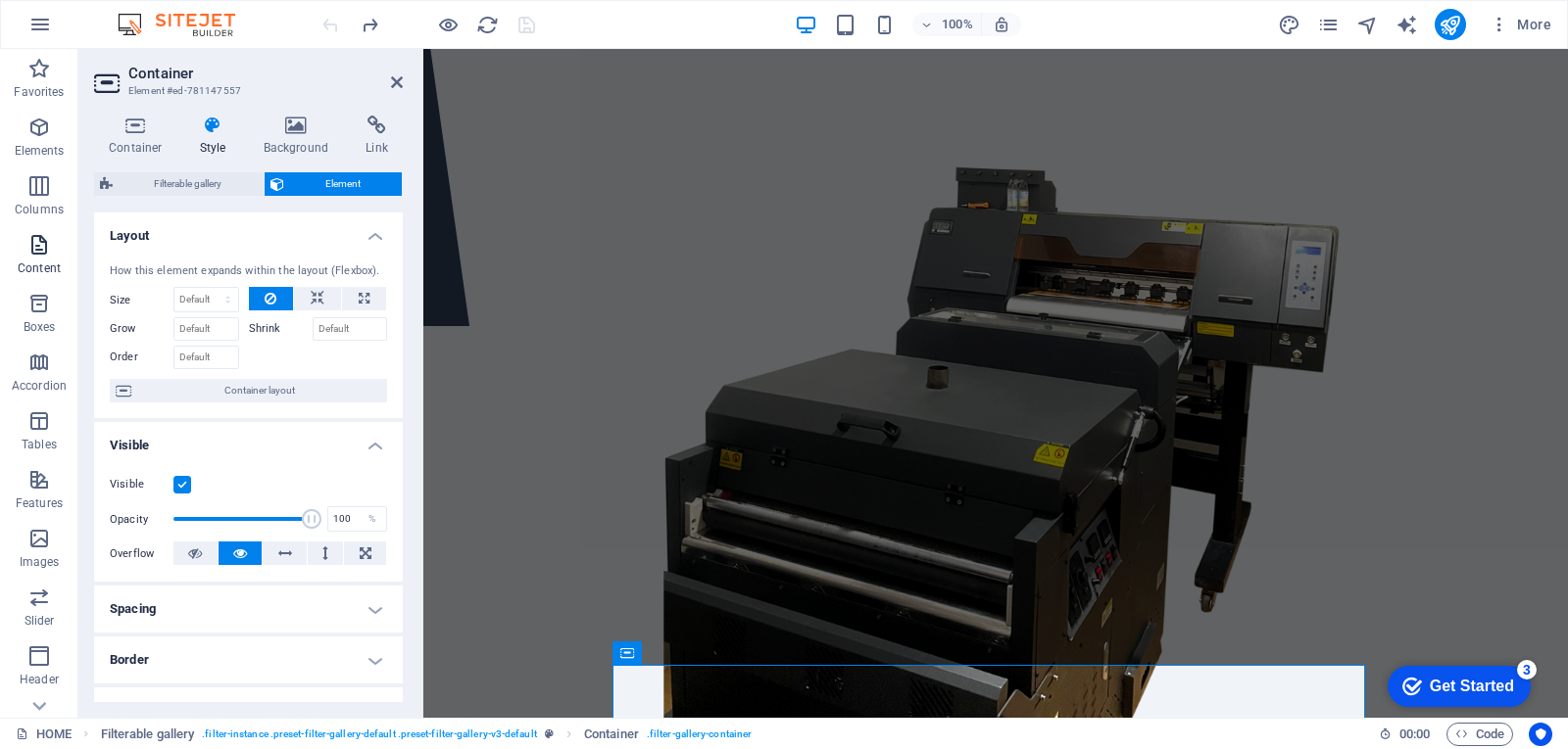
click at [41, 237] on icon "button" at bounding box center [39, 244] width 24 height 24
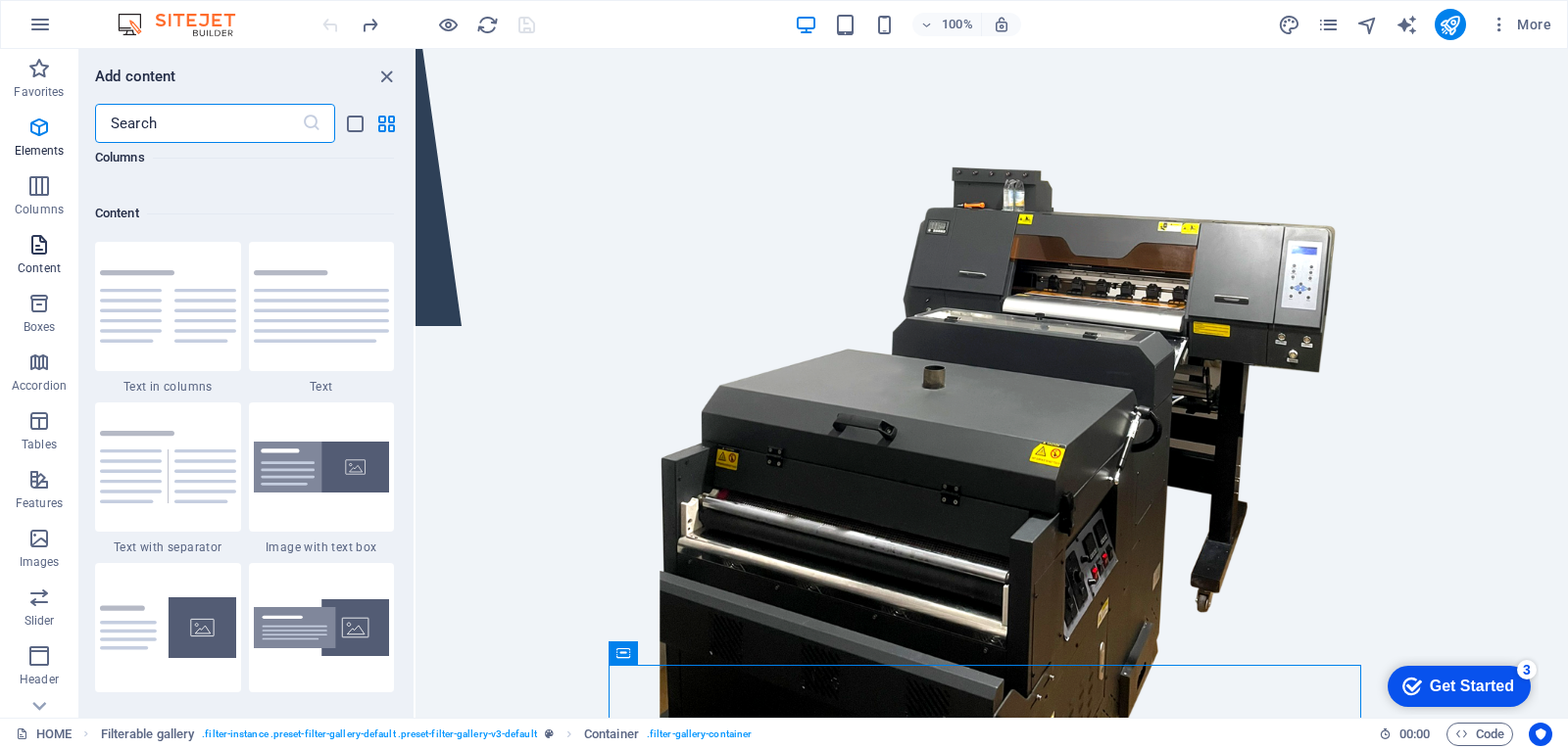
scroll to position [3427, 0]
